Goal: Task Accomplishment & Management: Use online tool/utility

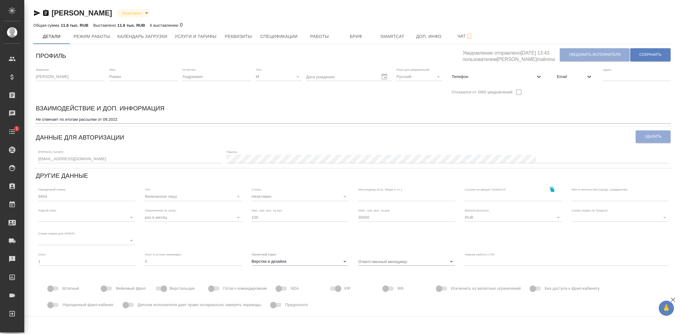
type input "Гостев Юрий"
click at [320, 40] on button "Работы" at bounding box center [319, 36] width 36 height 15
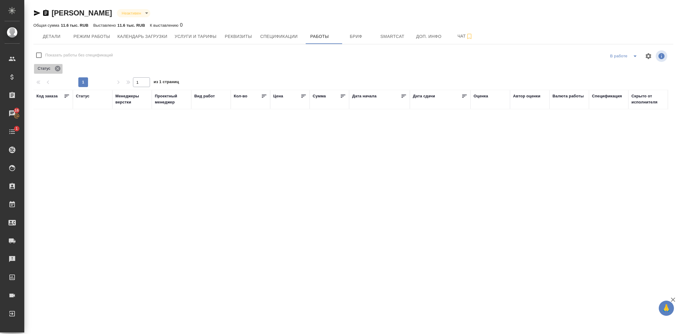
click at [59, 67] on icon at bounding box center [57, 68] width 5 height 5
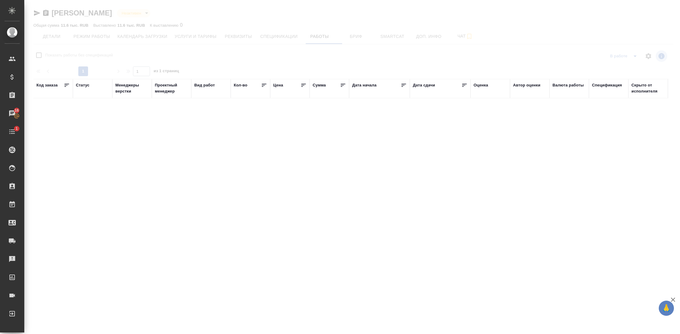
checkbox input "false"
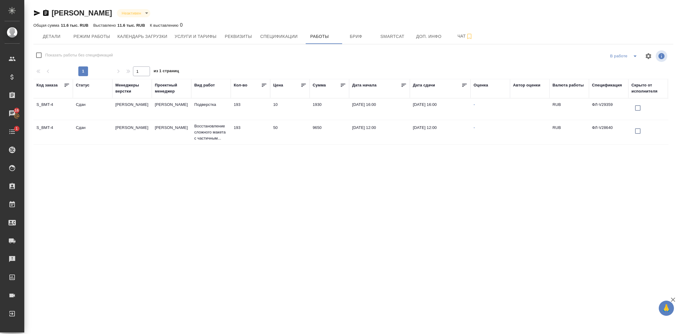
click at [58, 120] on td "S_BMT-4" at bounding box center [52, 109] width 39 height 21
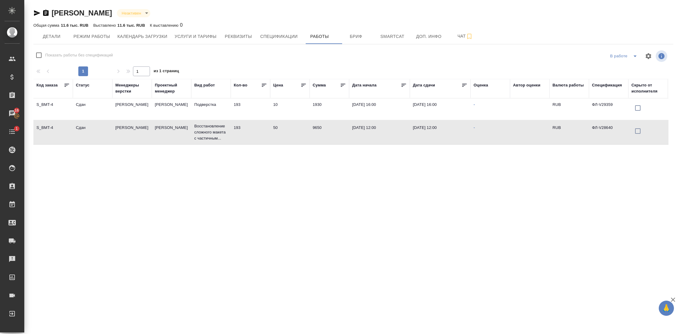
click at [58, 120] on td "S_BMT-4" at bounding box center [52, 109] width 39 height 21
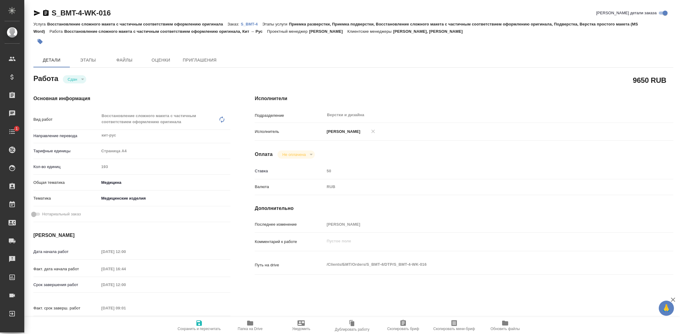
type textarea "x"
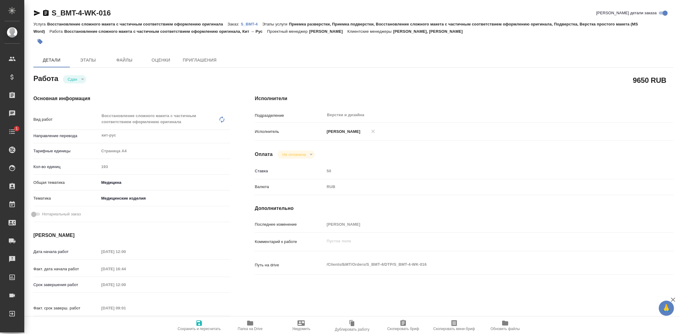
type textarea "x"
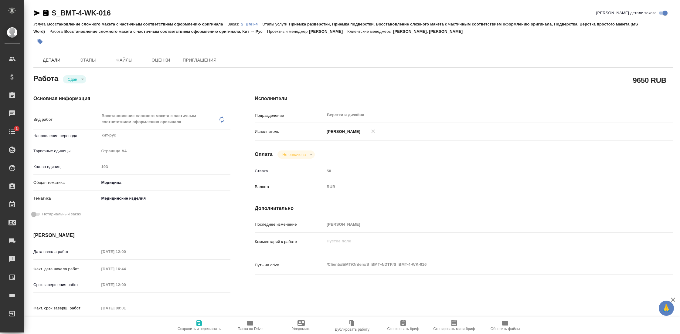
type textarea "x"
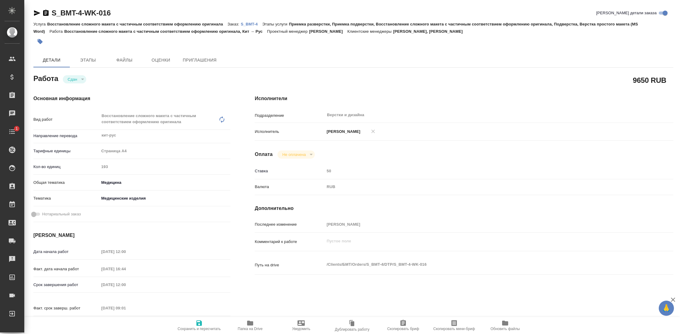
scroll to position [1, 0]
type textarea "x"
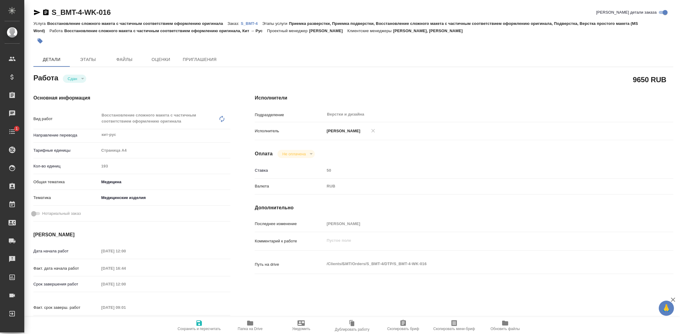
type textarea "x"
click at [255, 327] on span "Папка на Drive" at bounding box center [250, 329] width 25 height 4
type textarea "x"
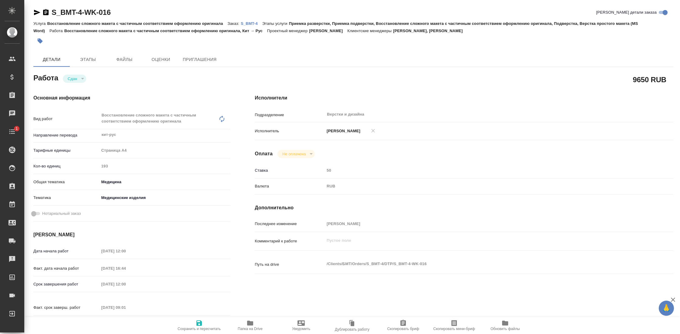
type textarea "x"
